Goal: Task Accomplishment & Management: Complete application form

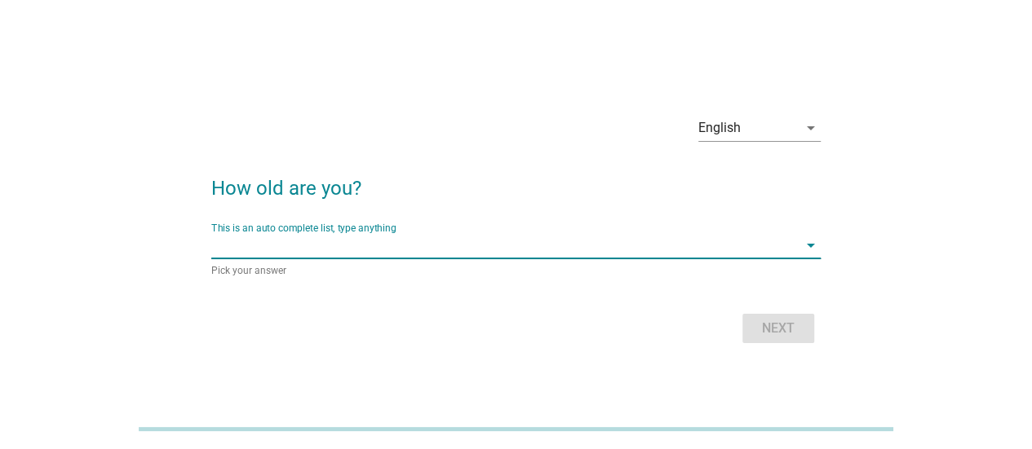
click at [492, 251] on input "This is an auto complete list, type anything" at bounding box center [504, 245] width 586 height 26
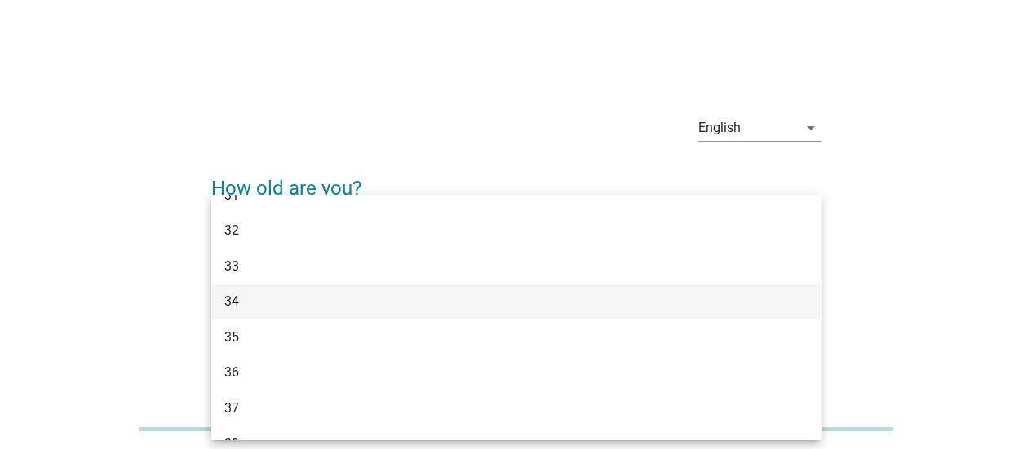
scroll to position [489, 0]
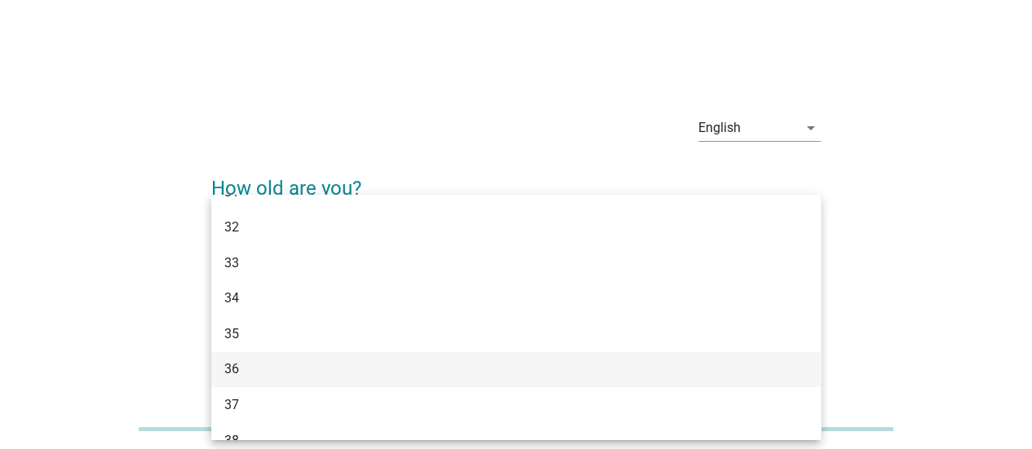
click at [413, 360] on div "36" at bounding box center [491, 370] width 534 height 20
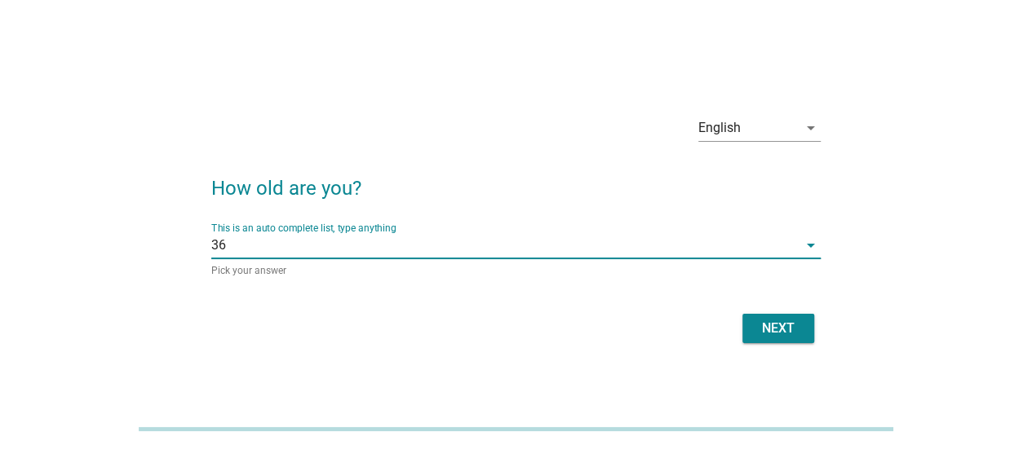
click at [785, 340] on button "Next" at bounding box center [778, 328] width 72 height 29
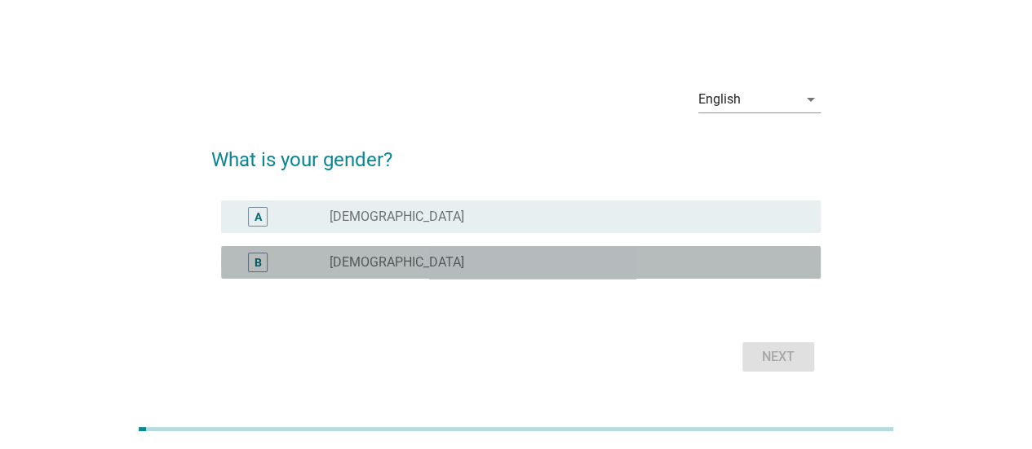
click at [510, 265] on div "radio_button_unchecked [DEMOGRAPHIC_DATA]" at bounding box center [561, 262] width 465 height 16
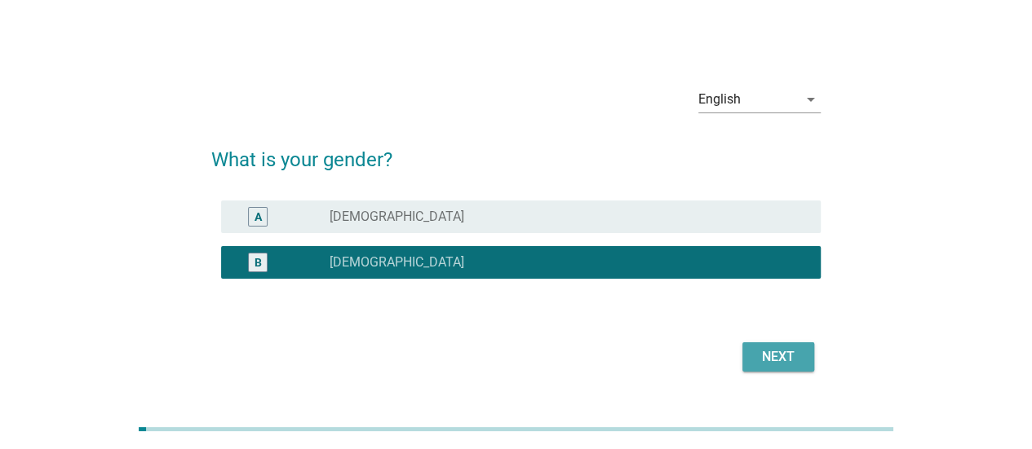
click at [787, 350] on div "Next" at bounding box center [778, 357] width 46 height 20
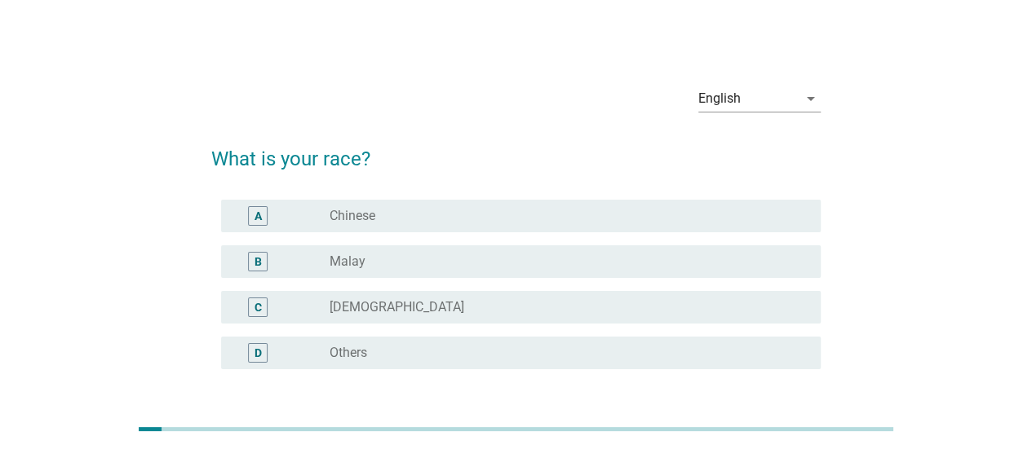
click at [411, 218] on div "radio_button_unchecked Chinese" at bounding box center [561, 216] width 465 height 16
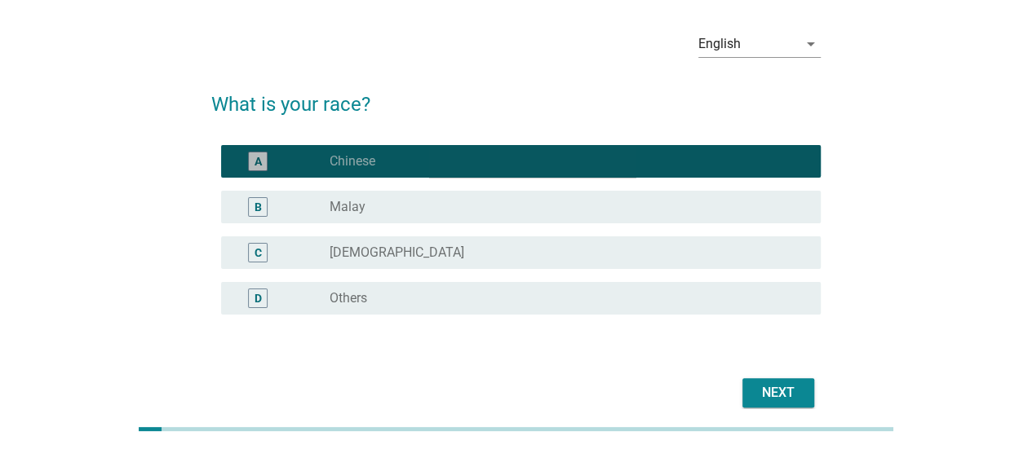
scroll to position [129, 0]
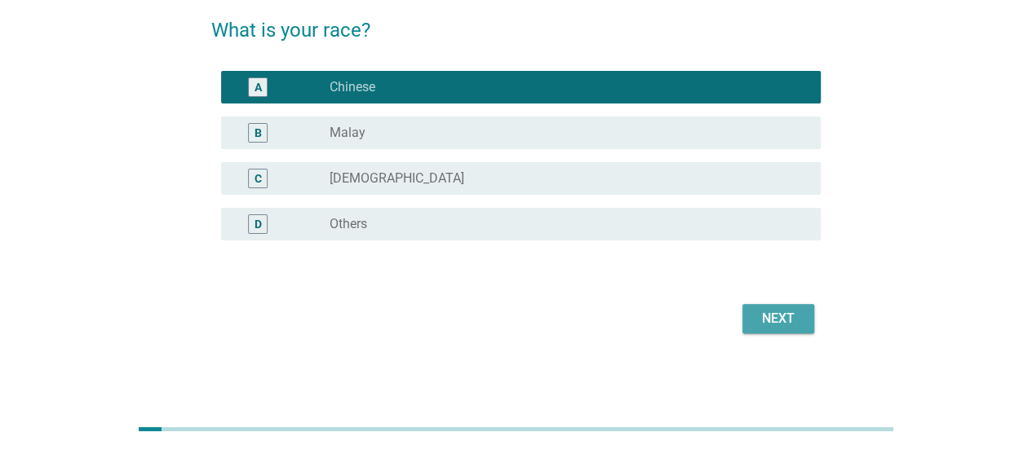
click at [794, 319] on div "Next" at bounding box center [778, 319] width 46 height 20
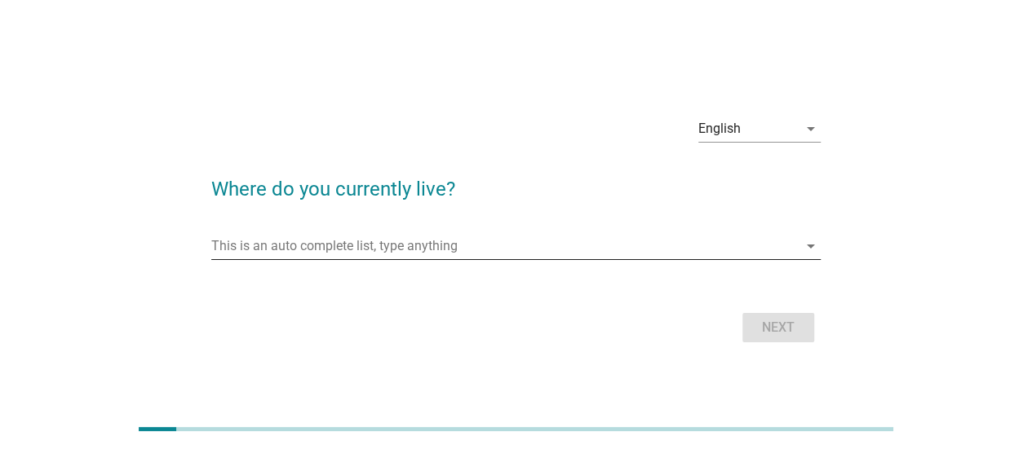
click at [379, 253] on input "This is an auto complete list, type anything" at bounding box center [504, 246] width 586 height 26
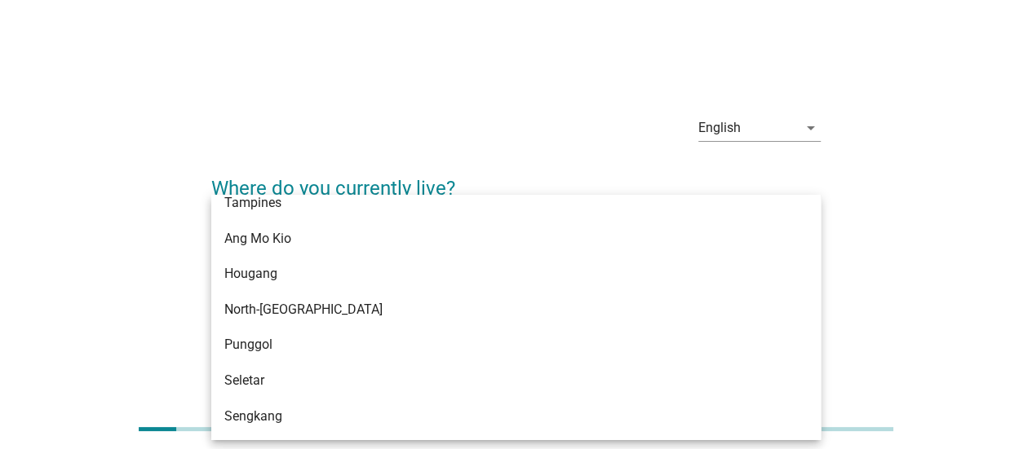
scroll to position [1142, 0]
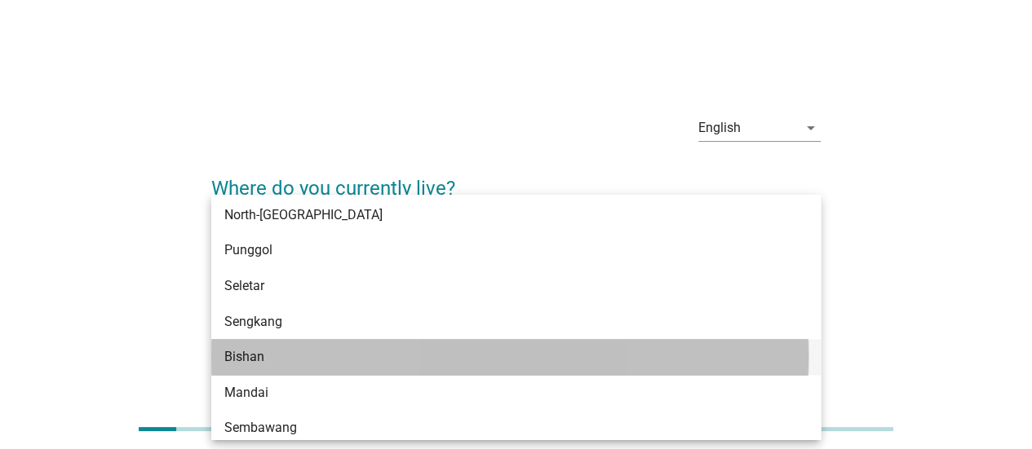
click at [340, 356] on div "Bishan" at bounding box center [491, 357] width 534 height 20
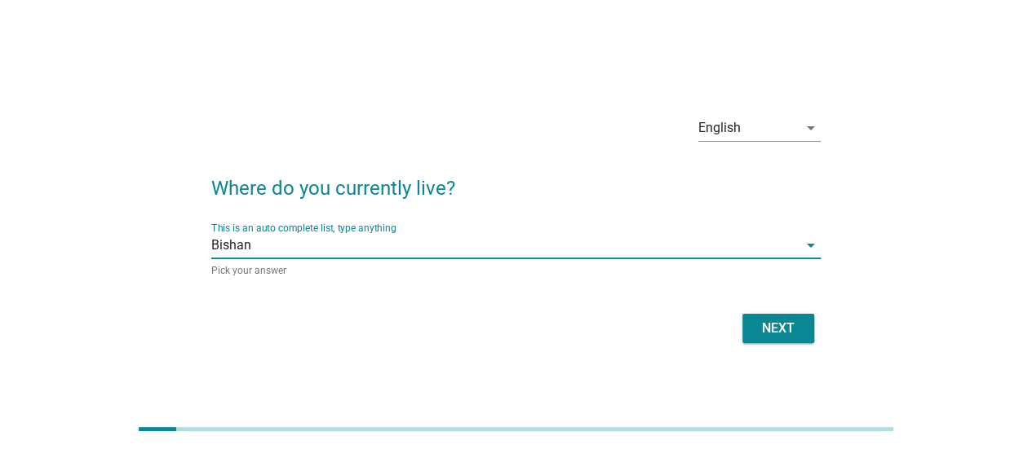
click at [788, 330] on div "Next" at bounding box center [778, 329] width 46 height 20
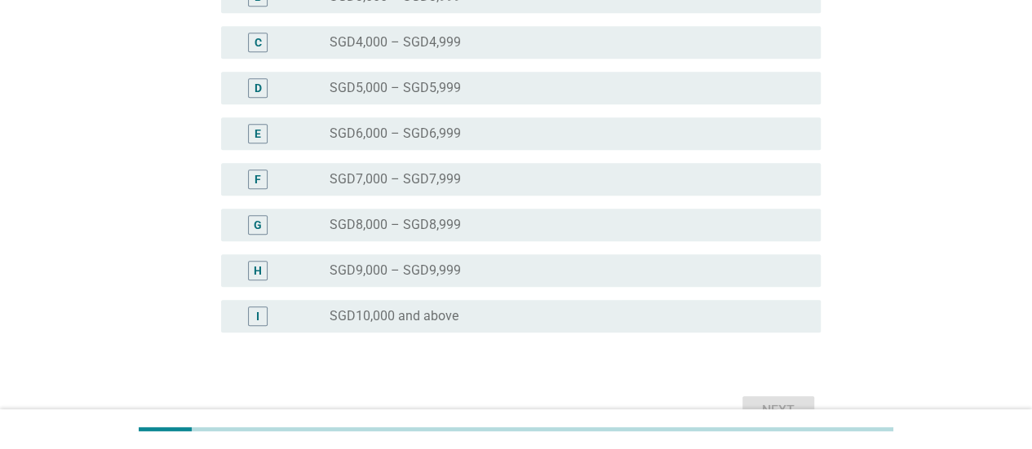
scroll to position [408, 0]
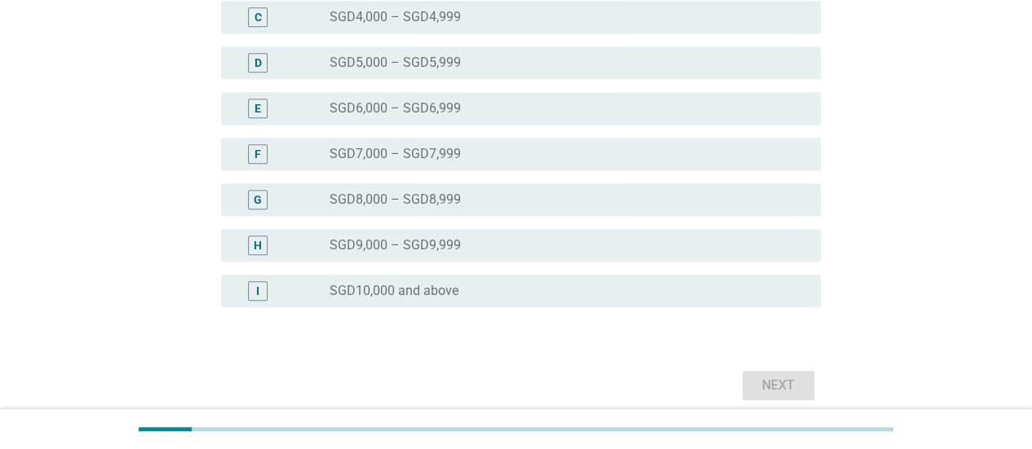
click at [463, 294] on div "radio_button_unchecked SGD10,000 and above" at bounding box center [561, 291] width 465 height 16
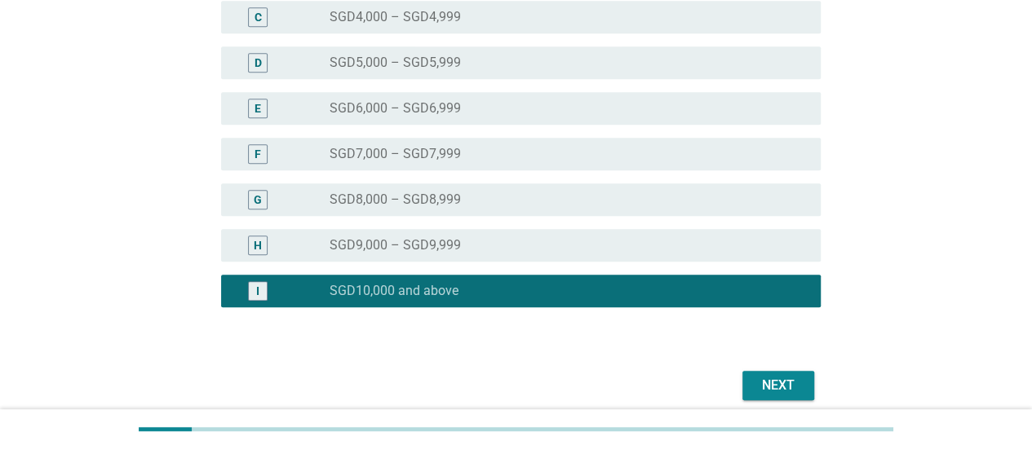
click at [778, 394] on div "Next" at bounding box center [778, 386] width 46 height 20
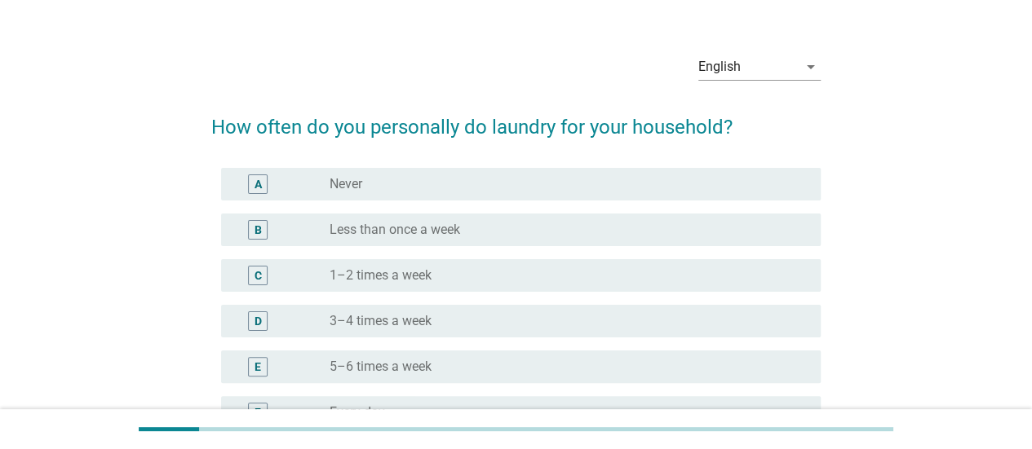
scroll to position [82, 0]
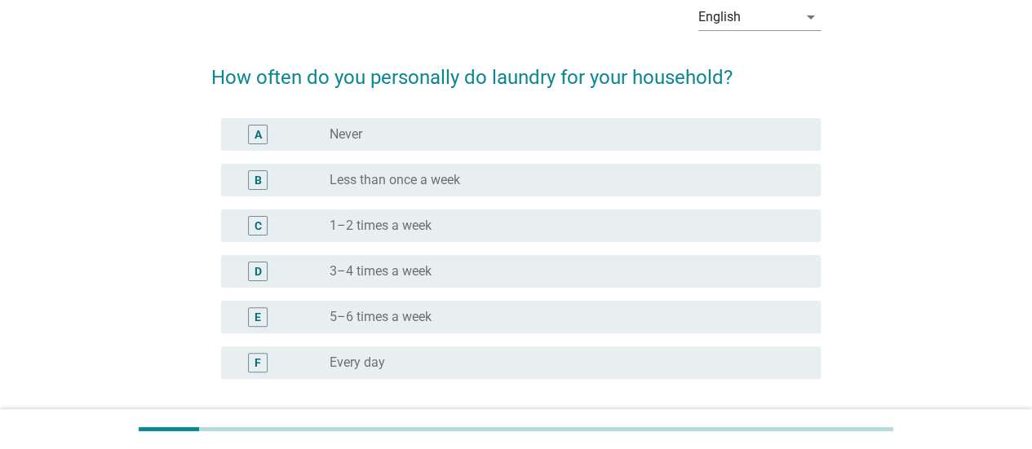
click at [517, 228] on div "radio_button_unchecked 1–2 times a week" at bounding box center [561, 226] width 465 height 16
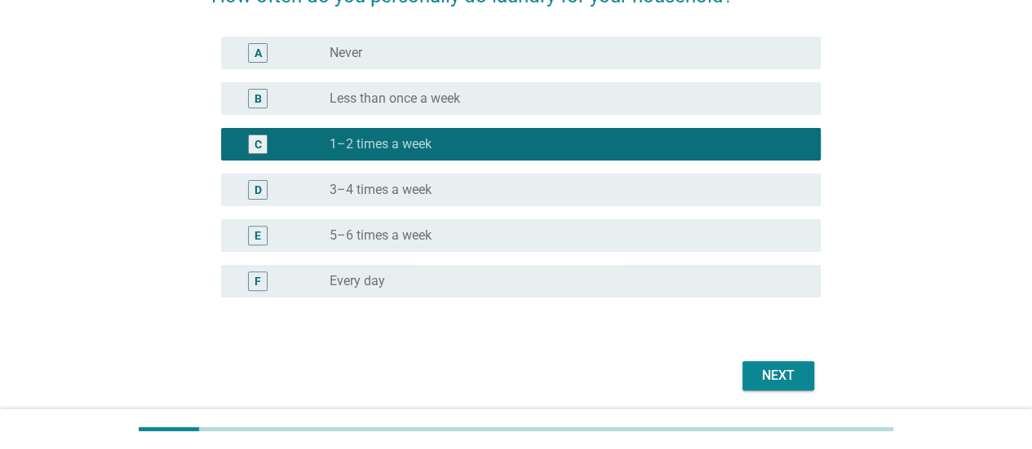
scroll to position [220, 0]
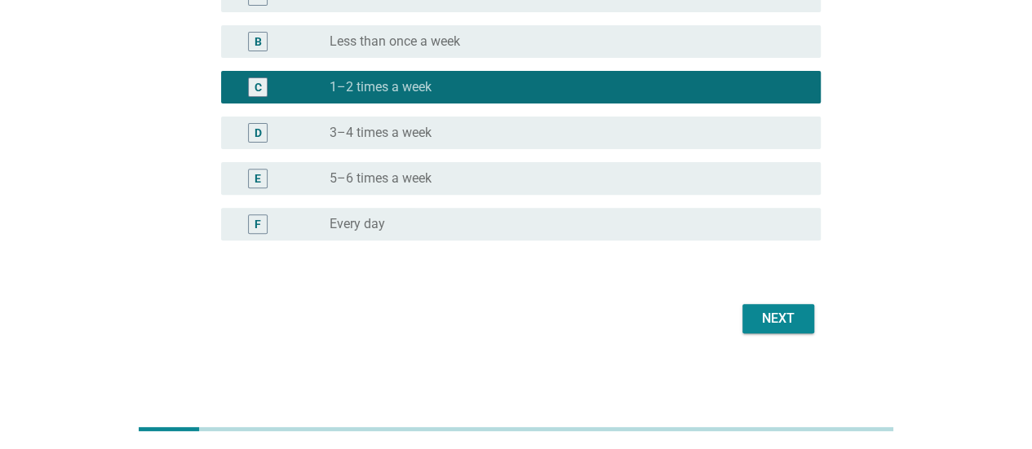
click at [807, 325] on button "Next" at bounding box center [778, 318] width 72 height 29
